Goal: Communication & Community: Answer question/provide support

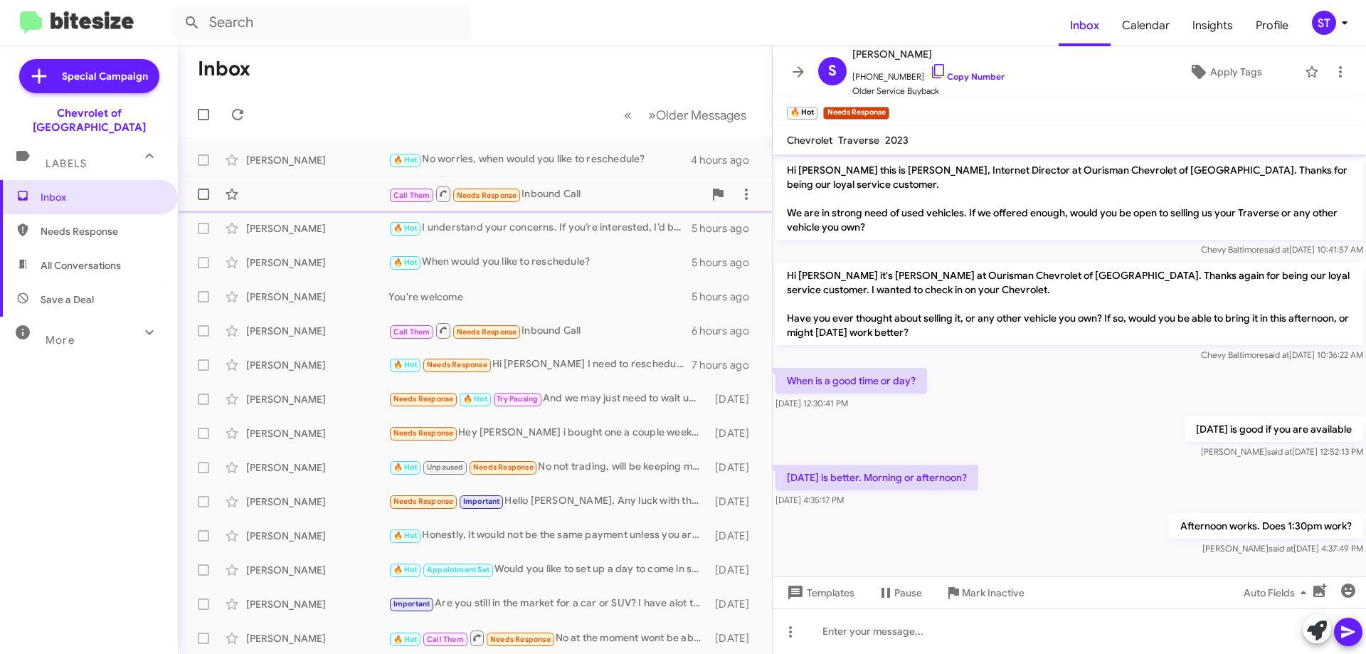
scroll to position [4, 0]
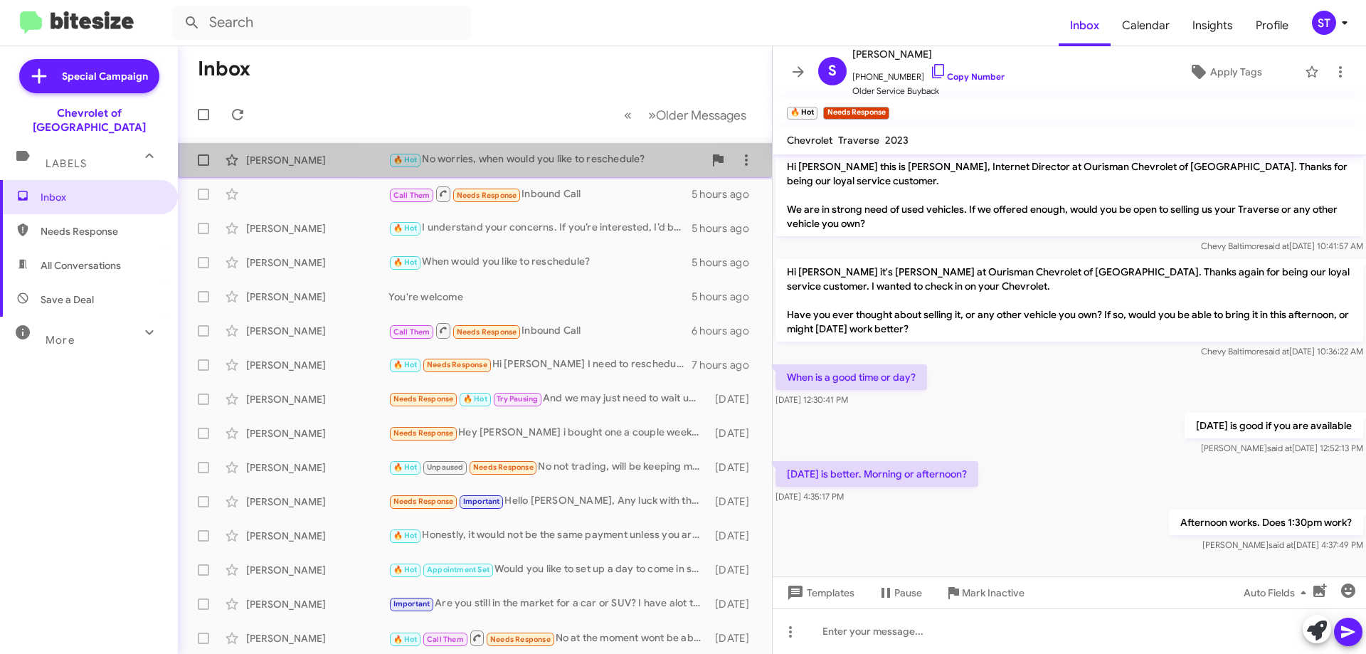
click at [510, 164] on div "🔥 Hot No worries, when would you like to reschedule?" at bounding box center [546, 160] width 315 height 16
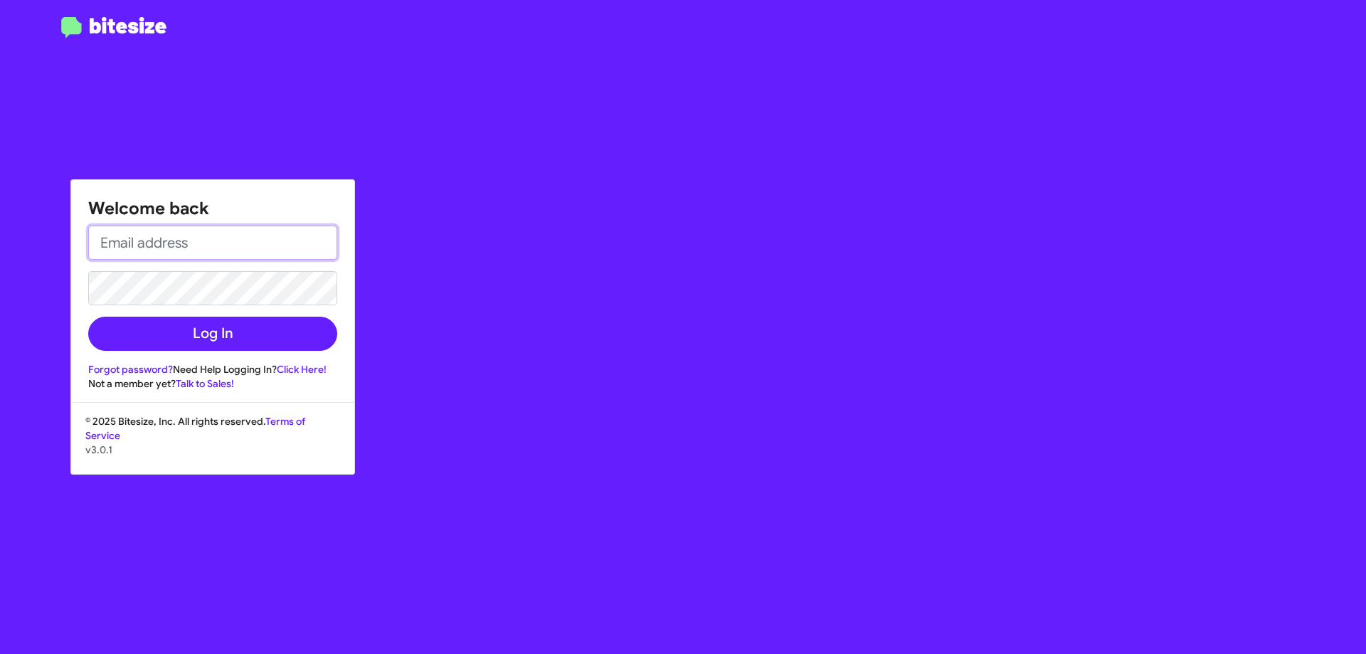
type input "[EMAIL_ADDRESS][DOMAIN_NAME]"
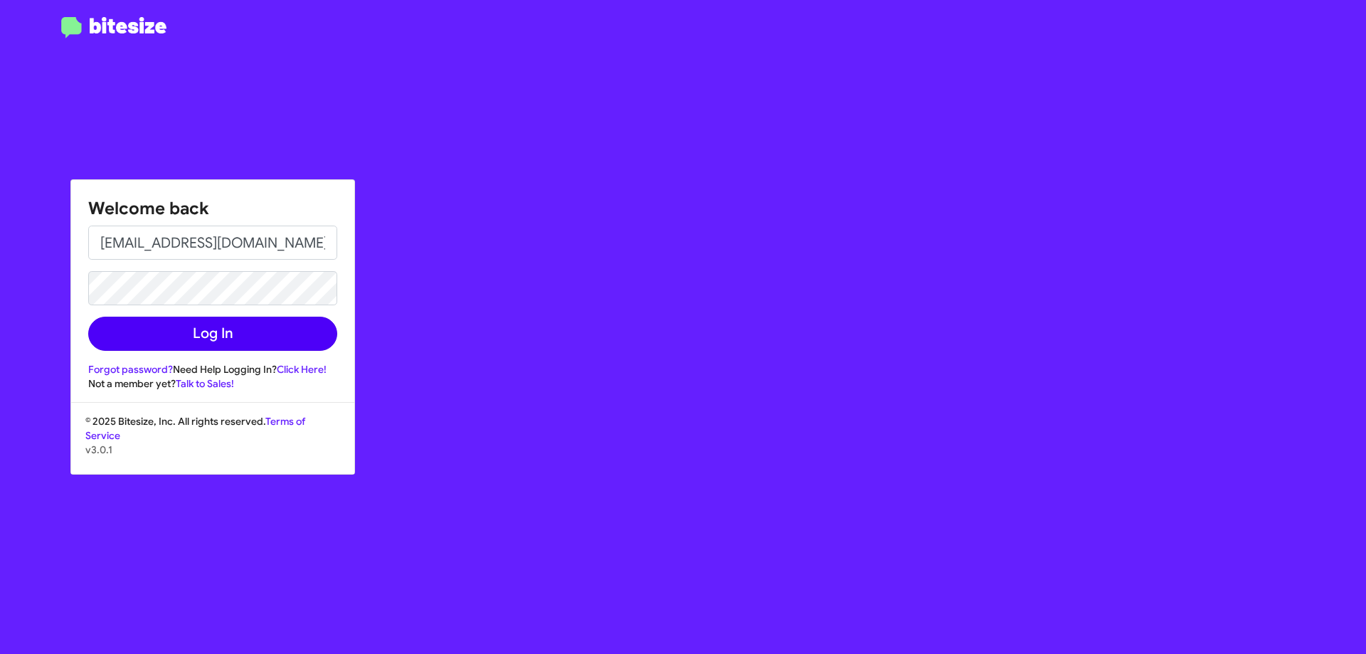
click at [229, 324] on form "[EMAIL_ADDRESS][DOMAIN_NAME] Log In" at bounding box center [212, 288] width 249 height 125
click at [230, 327] on button "Log In" at bounding box center [212, 334] width 249 height 34
